Goal: Navigation & Orientation: Find specific page/section

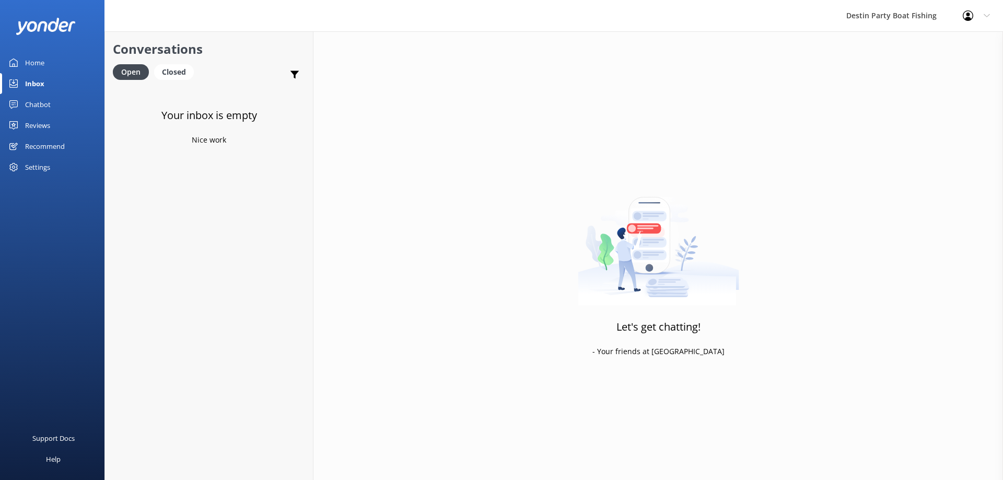
click at [36, 82] on div "Inbox" at bounding box center [34, 83] width 19 height 21
click at [41, 102] on div "Chatbot" at bounding box center [38, 104] width 26 height 21
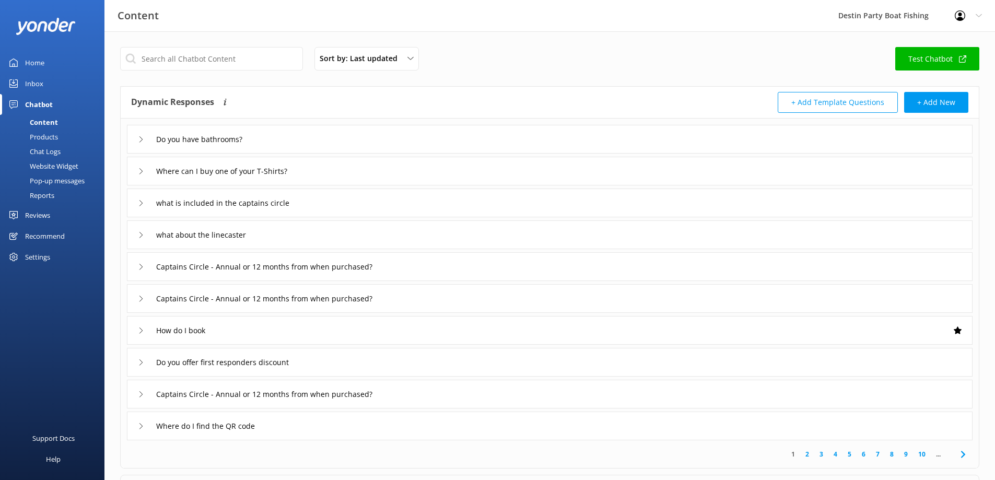
click at [35, 81] on div "Inbox" at bounding box center [34, 83] width 18 height 21
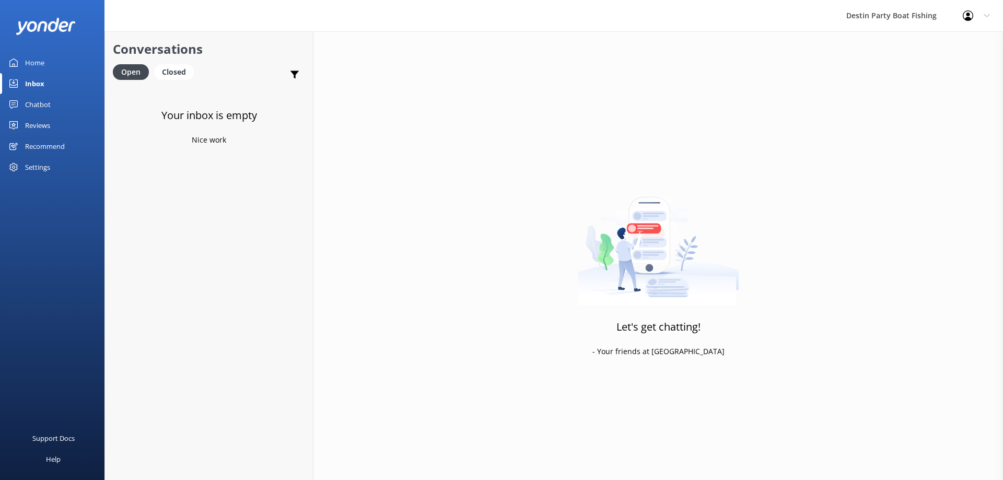
click at [33, 60] on div "Home" at bounding box center [34, 62] width 19 height 21
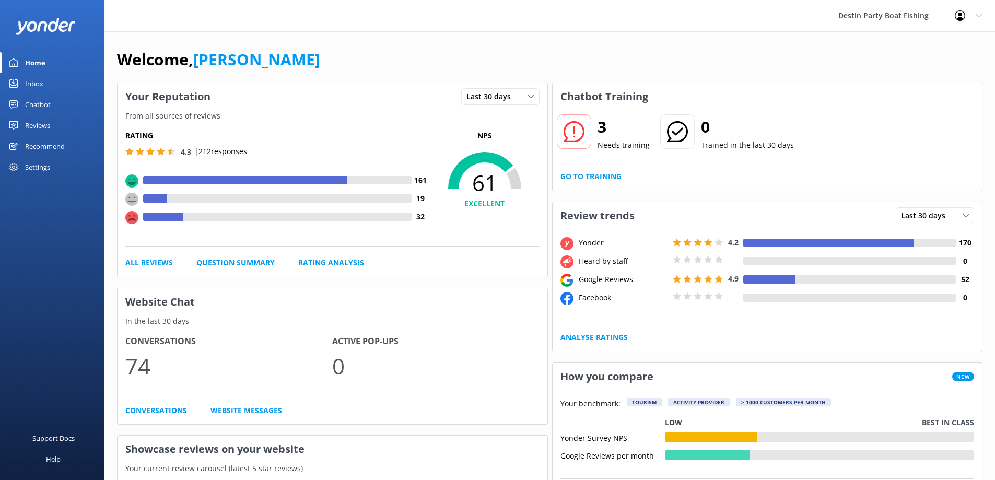
click at [34, 77] on div "Inbox" at bounding box center [34, 83] width 18 height 21
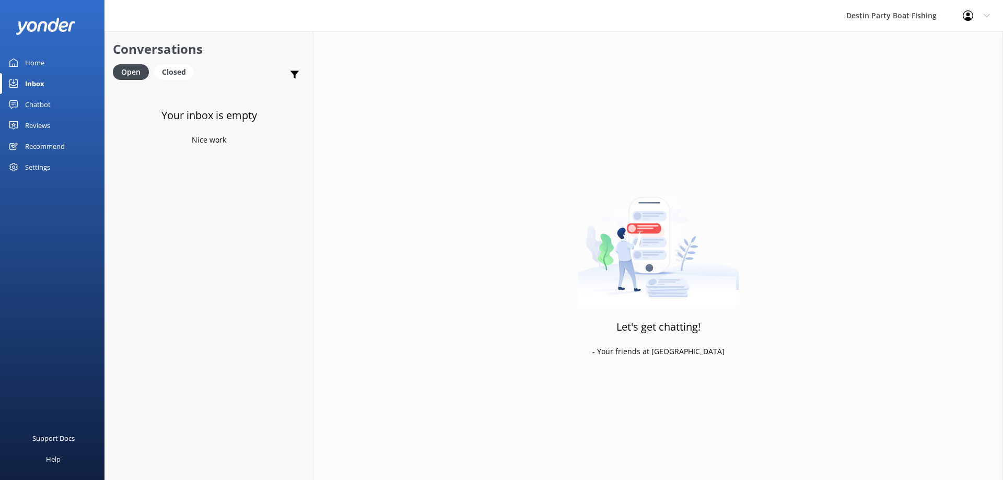
click at [38, 129] on div "Reviews" at bounding box center [37, 125] width 25 height 21
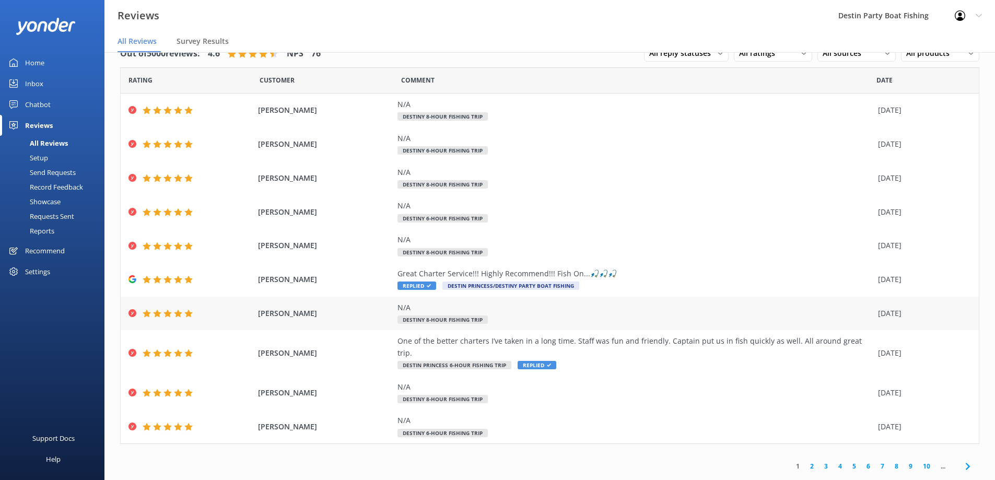
scroll to position [21, 0]
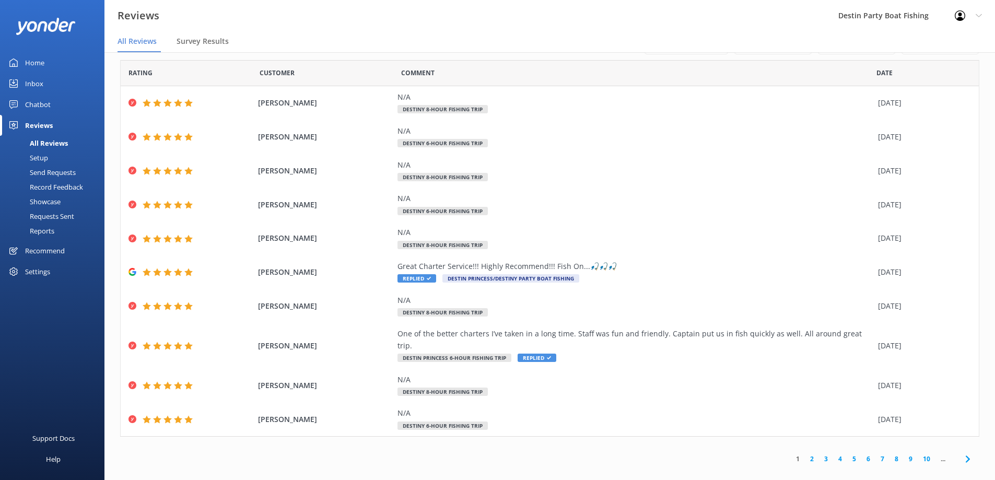
click at [819, 454] on link "3" at bounding box center [826, 459] width 14 height 10
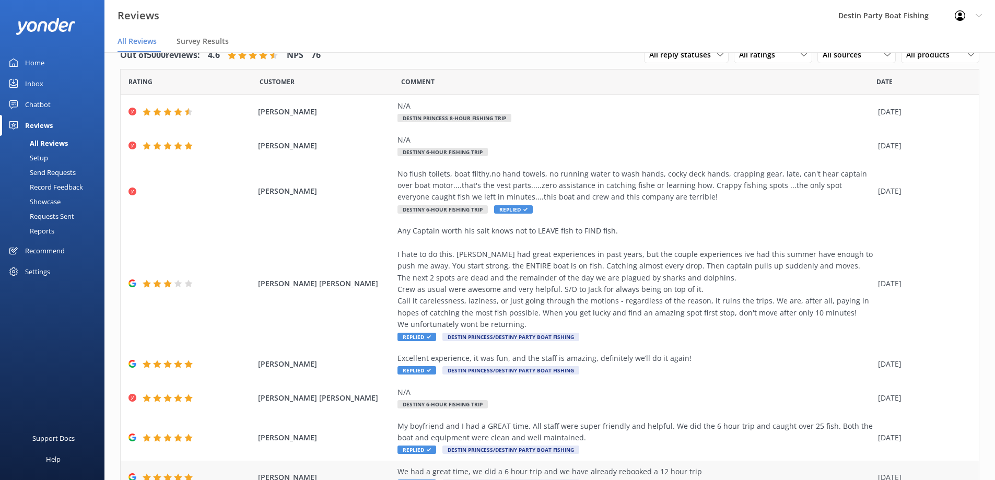
scroll to position [137, 0]
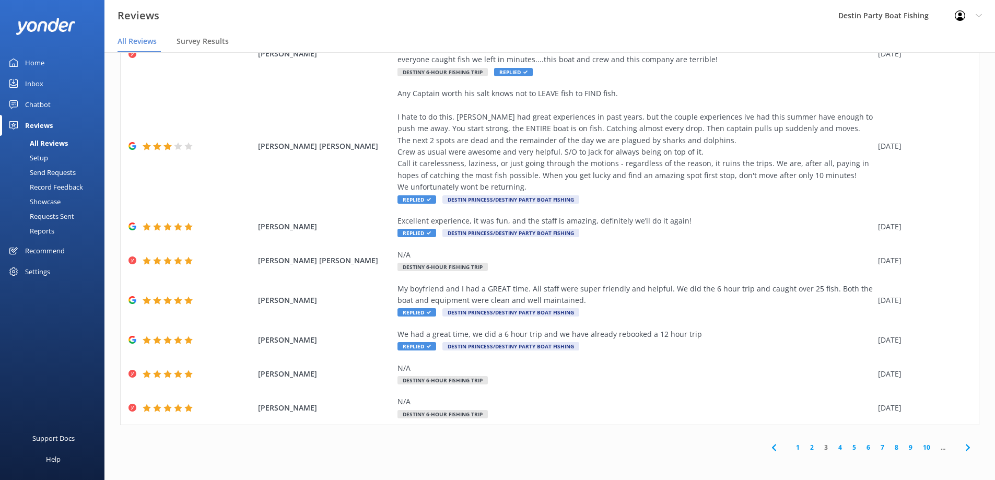
click at [833, 446] on link "4" at bounding box center [840, 447] width 14 height 10
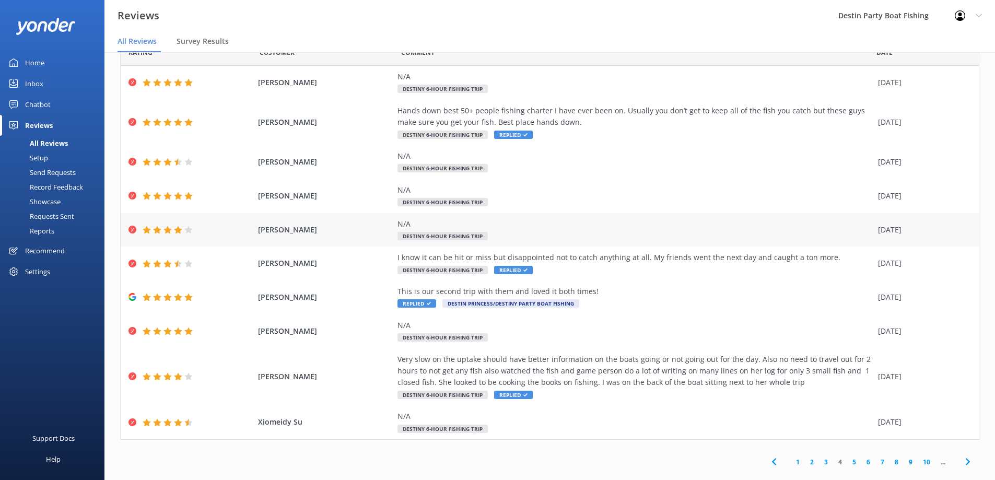
scroll to position [44, 0]
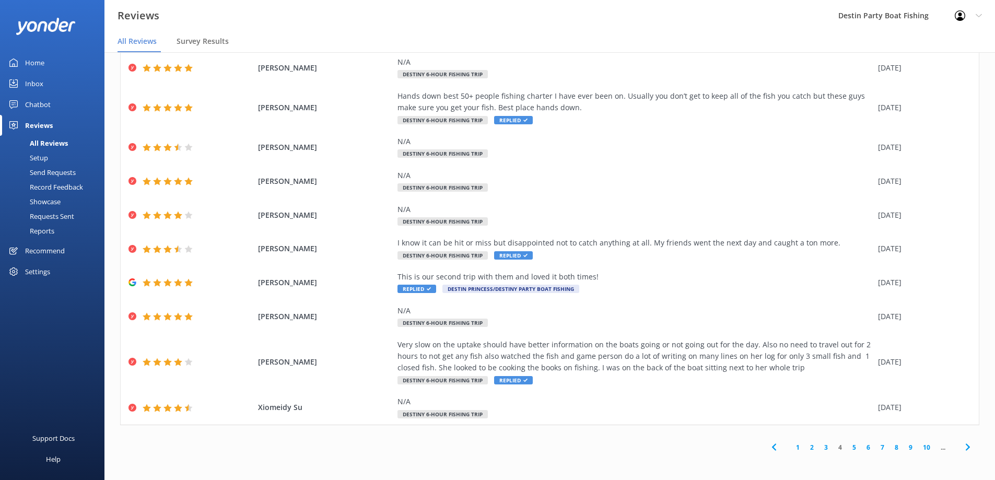
click at [792, 446] on link "1" at bounding box center [798, 447] width 14 height 10
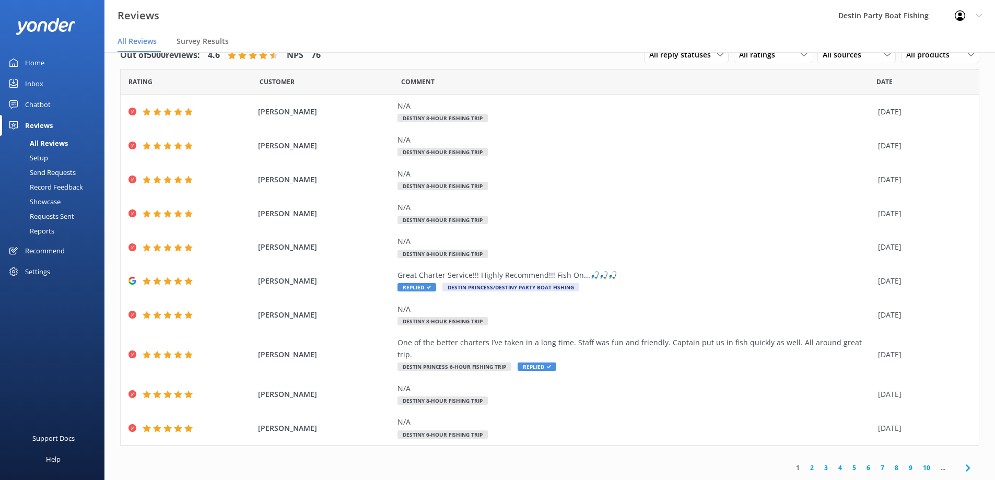
click at [21, 80] on link "Inbox" at bounding box center [52, 83] width 104 height 21
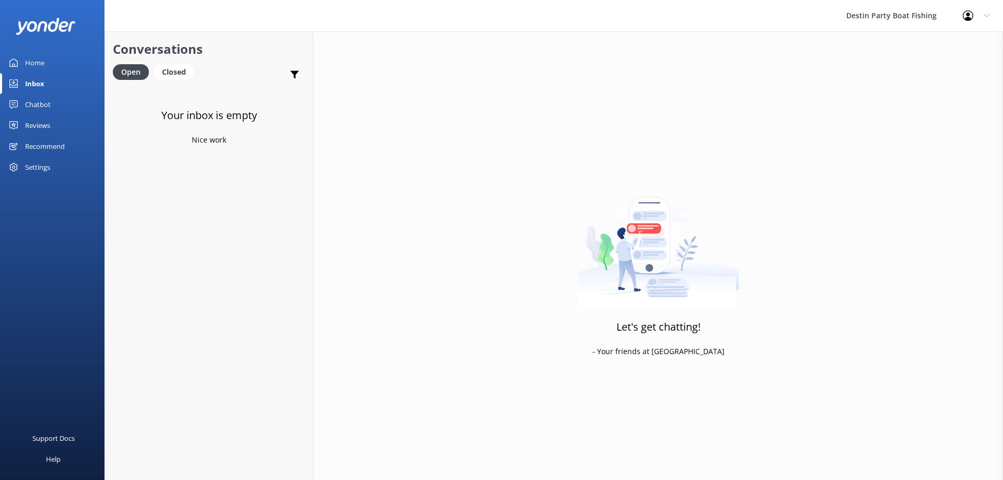
click at [39, 89] on div "Inbox" at bounding box center [34, 83] width 19 height 21
click at [40, 125] on div "Reviews" at bounding box center [37, 125] width 25 height 21
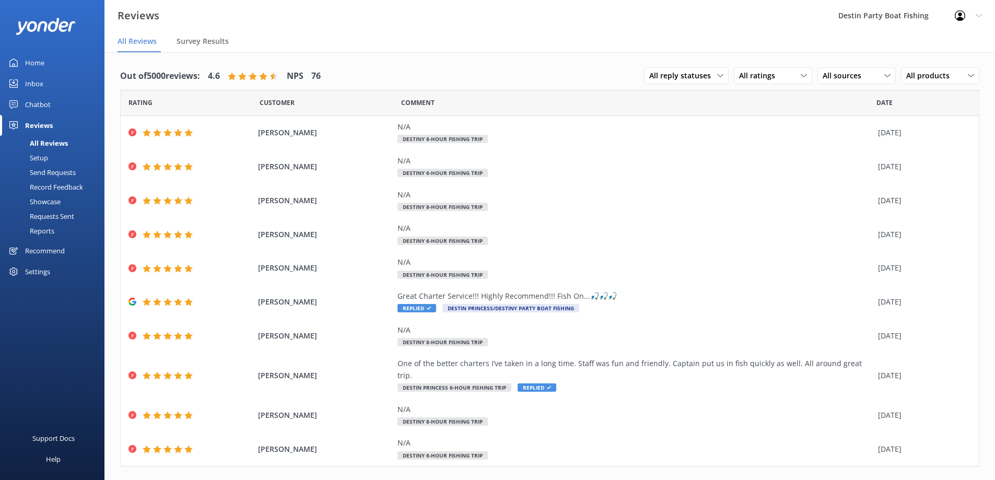
click at [36, 81] on div "Inbox" at bounding box center [34, 83] width 18 height 21
